Goal: Information Seeking & Learning: Learn about a topic

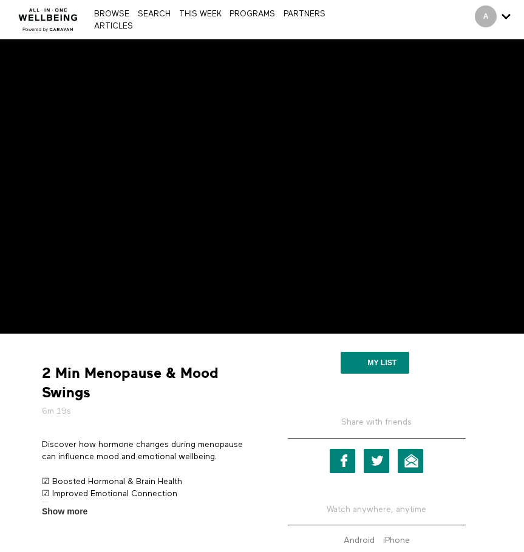
scroll to position [101, 0]
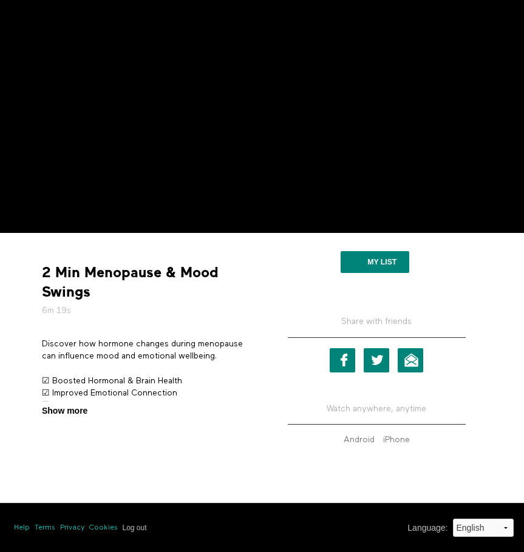
click at [66, 411] on span "Show more" at bounding box center [65, 411] width 46 height 13
click at [0, 0] on input "Show more Show less" at bounding box center [0, 0] width 0 height 0
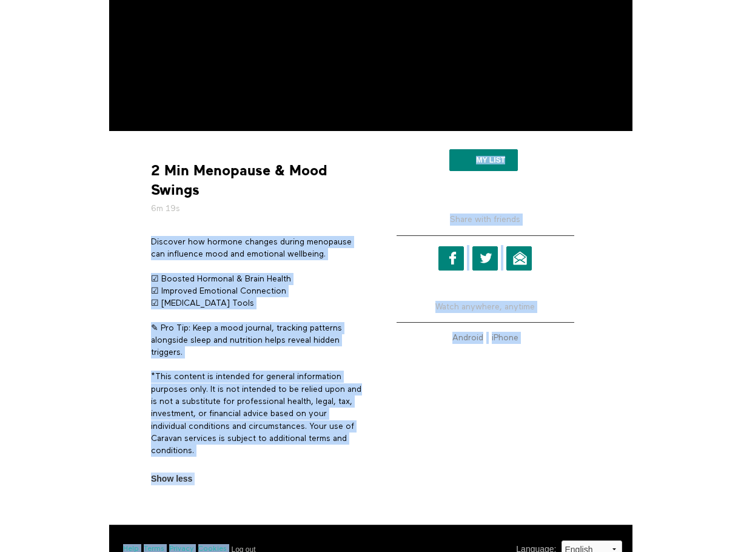
scroll to position [224, 0]
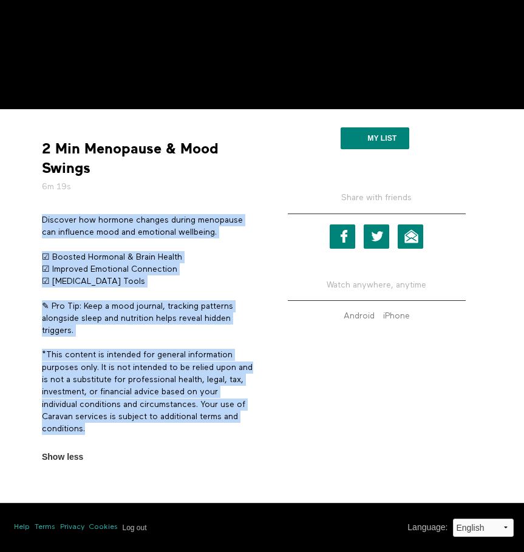
drag, startPoint x: 42, startPoint y: 343, endPoint x: 100, endPoint y: 430, distance: 104.2
click at [100, 430] on div "Discover how hormone changes during menopause can influence mood and emotional …" at bounding box center [147, 330] width 211 height 233
copy div "Discover how hormone changes during menopause can influence mood and emotional …"
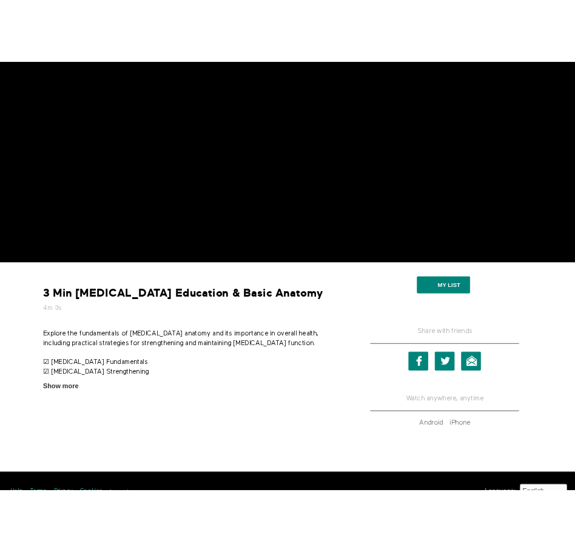
scroll to position [223, 0]
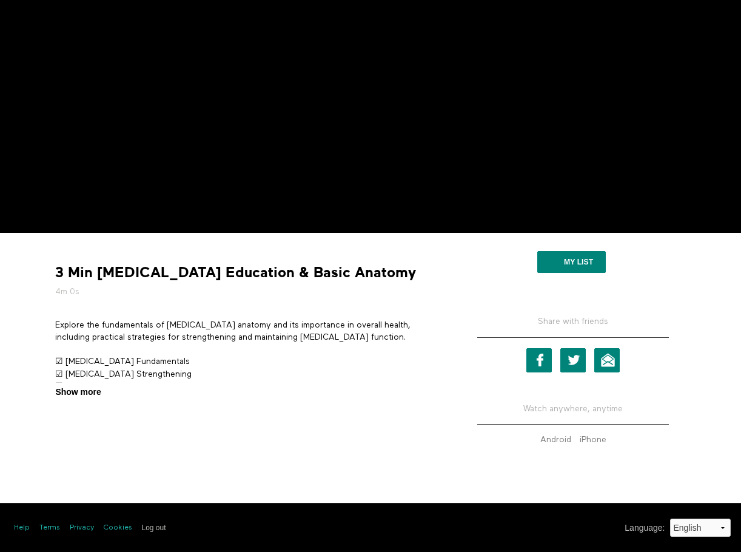
click at [86, 393] on span "Show more" at bounding box center [78, 392] width 46 height 13
click at [0, 0] on input "Show more Show less" at bounding box center [0, 0] width 0 height 0
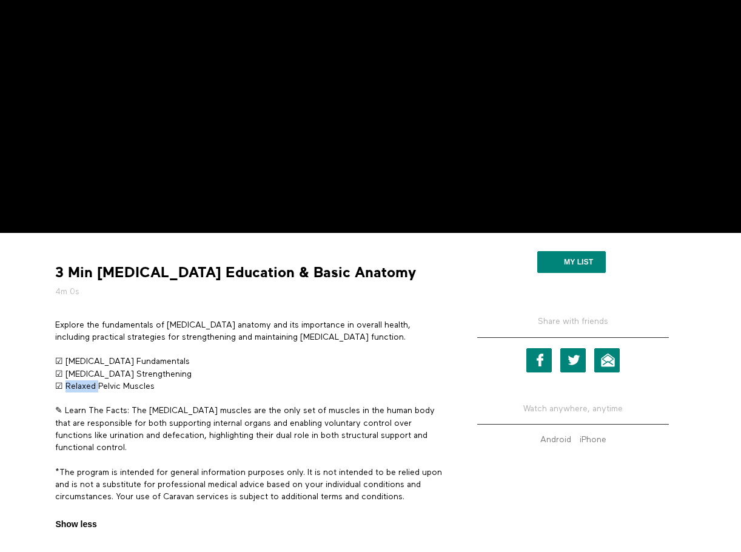
click at [86, 393] on p "☑ Pelvic Floor Fundamentals ☑ Pelvic Floor Strengthening ☑ Relaxed Pelvic Muscl…" at bounding box center [248, 374] width 387 height 37
click at [144, 411] on p "✎ Learn The Facts: The pelvic floor muscles are the only set of muscles in the …" at bounding box center [248, 429] width 387 height 49
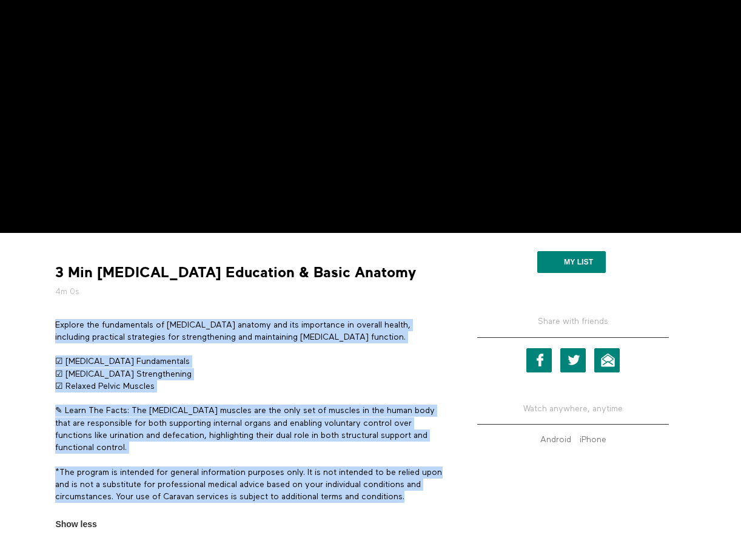
drag, startPoint x: 430, startPoint y: 495, endPoint x: 56, endPoint y: 323, distance: 410.7
click at [56, 323] on div "Explore the fundamentals of pelvic floor anatomy and its importance in overall …" at bounding box center [248, 417] width 387 height 197
copy div "Explore the fundamentals of pelvic floor anatomy and its importance in overall …"
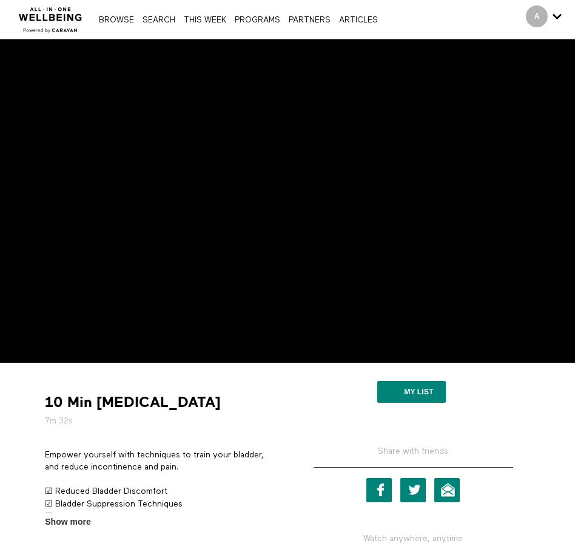
scroll to position [130, 0]
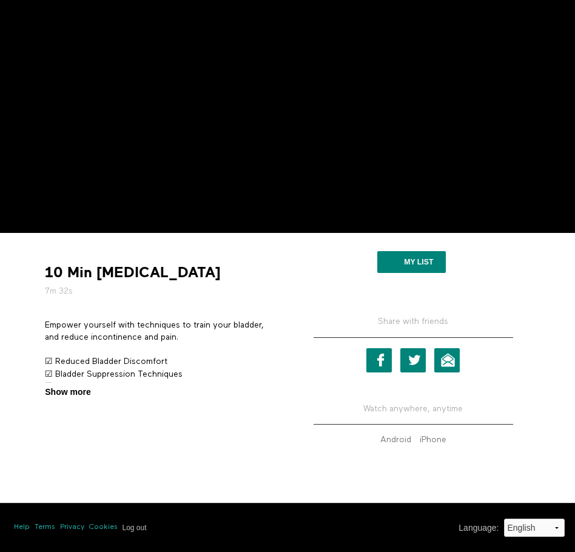
click at [84, 392] on span "Show more" at bounding box center [68, 392] width 46 height 13
click at [0, 0] on input "Show more Show less" at bounding box center [0, 0] width 0 height 0
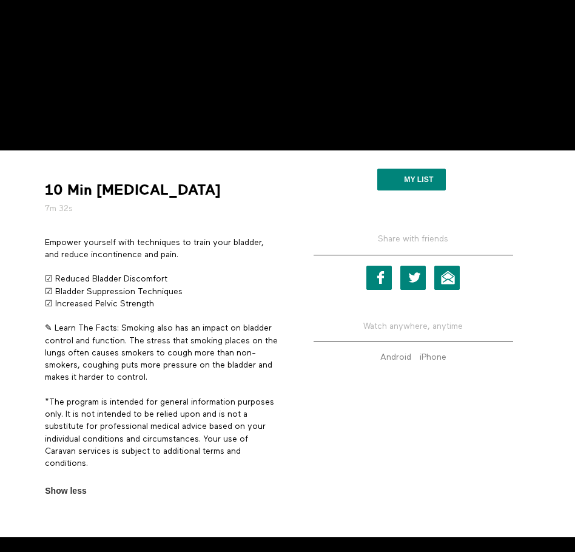
scroll to position [217, 0]
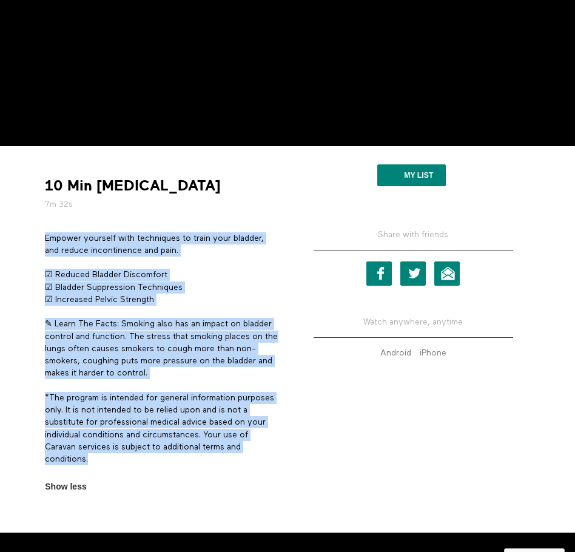
drag, startPoint x: 97, startPoint y: 455, endPoint x: 42, endPoint y: 240, distance: 222.2
click at [42, 240] on section "Empower yourself with techniques to train your bladder, and reduce incontinence…" at bounding box center [162, 362] width 243 height 261
copy div "Empower yourself with techniques to train your bladder, and reduce incontinence…"
